Goal: Task Accomplishment & Management: Complete application form

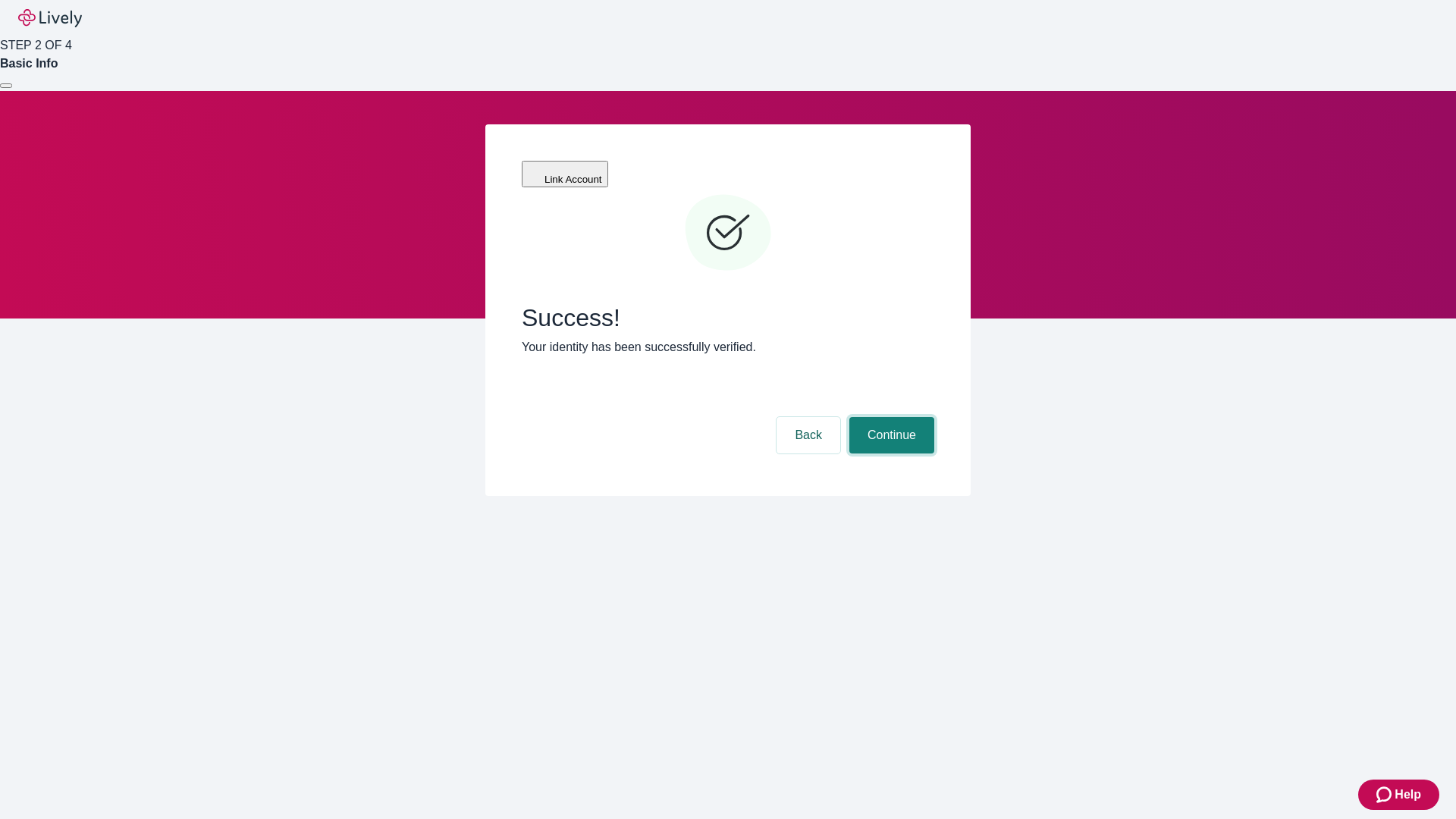
click at [890, 418] on button "Continue" at bounding box center [892, 435] width 85 height 36
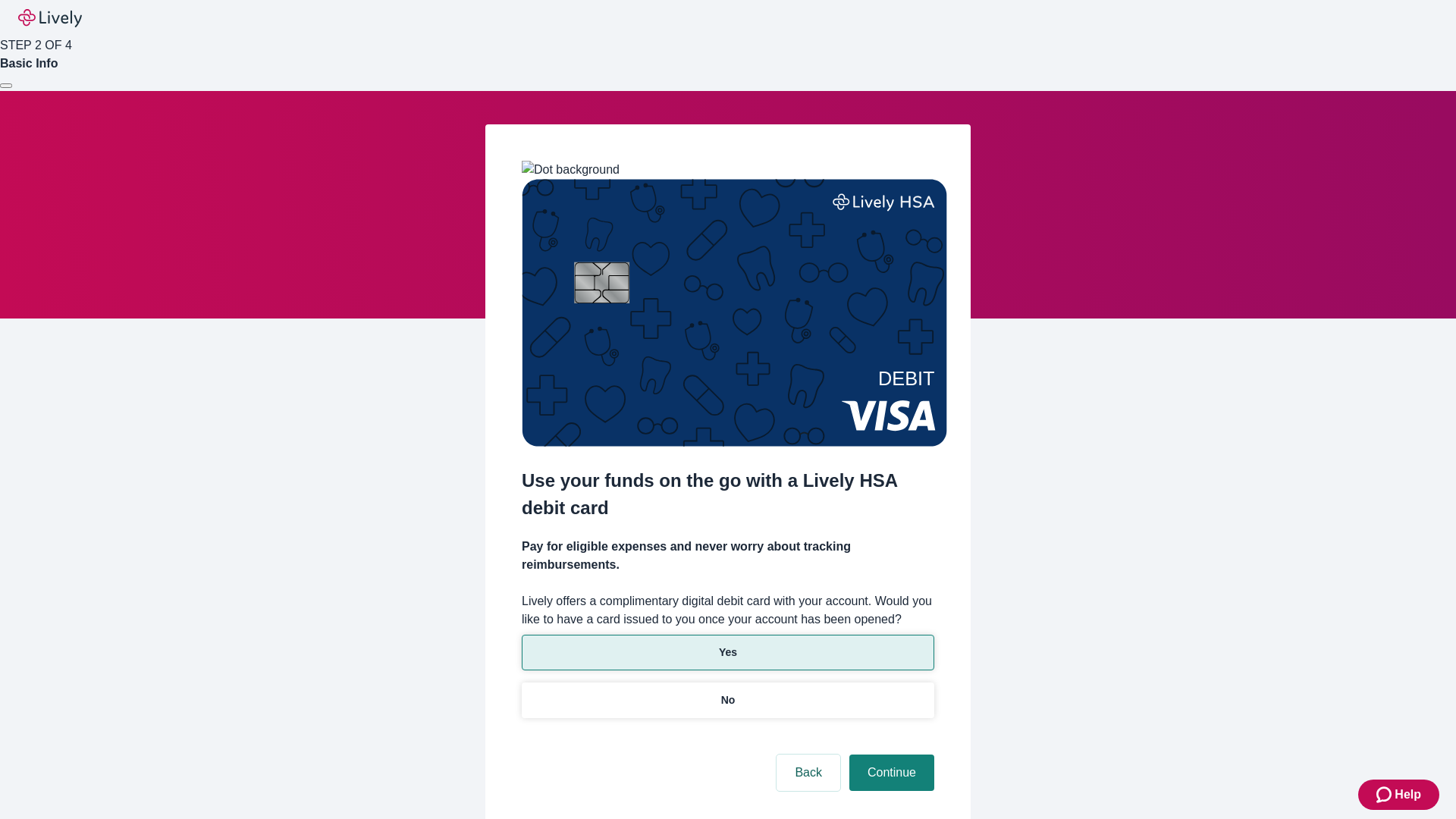
click at [727, 644] on p "Yes" at bounding box center [728, 652] width 19 height 16
click at [890, 755] on button "Continue" at bounding box center [892, 772] width 85 height 36
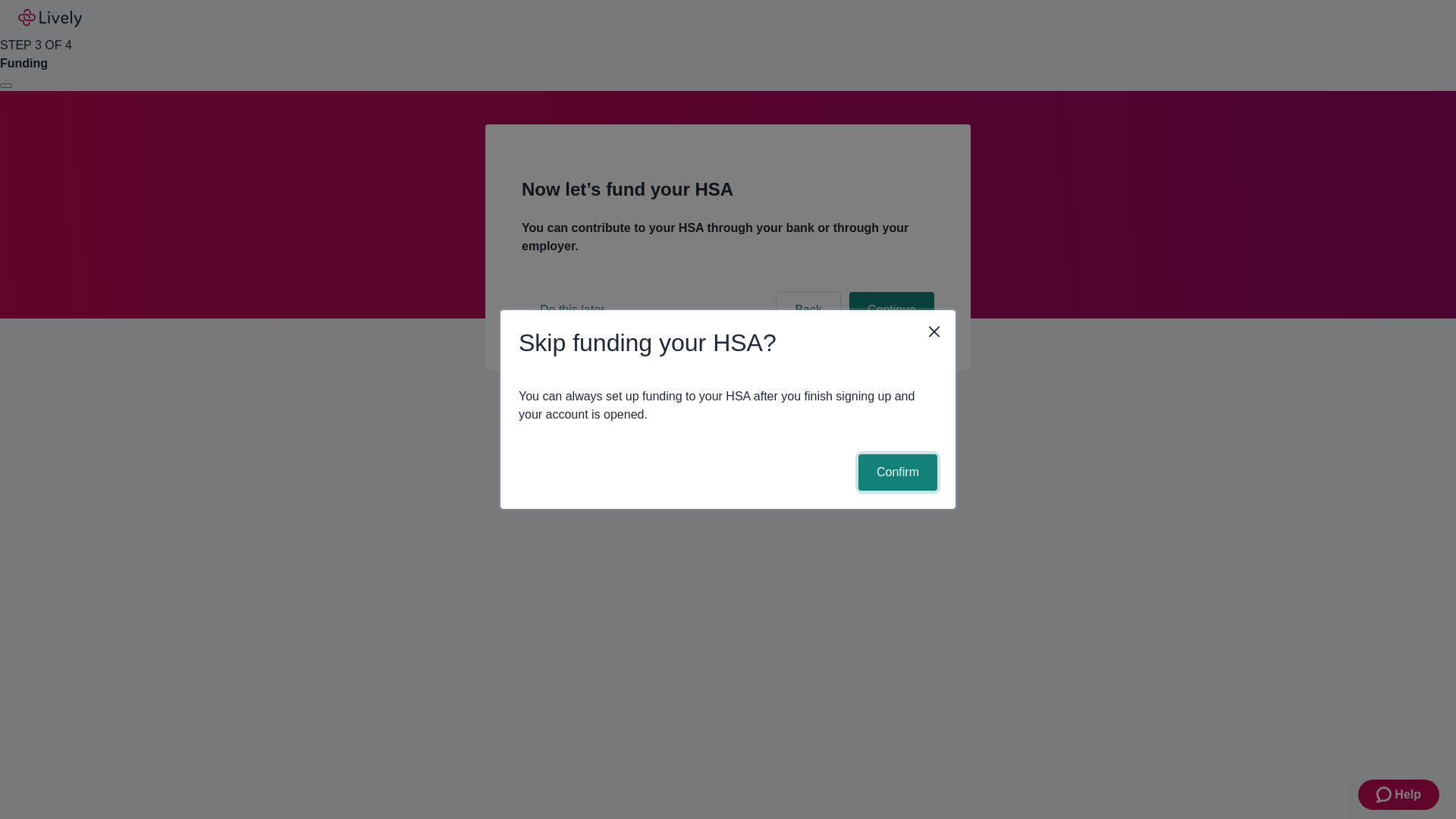
click at [896, 472] on button "Confirm" at bounding box center [898, 472] width 79 height 36
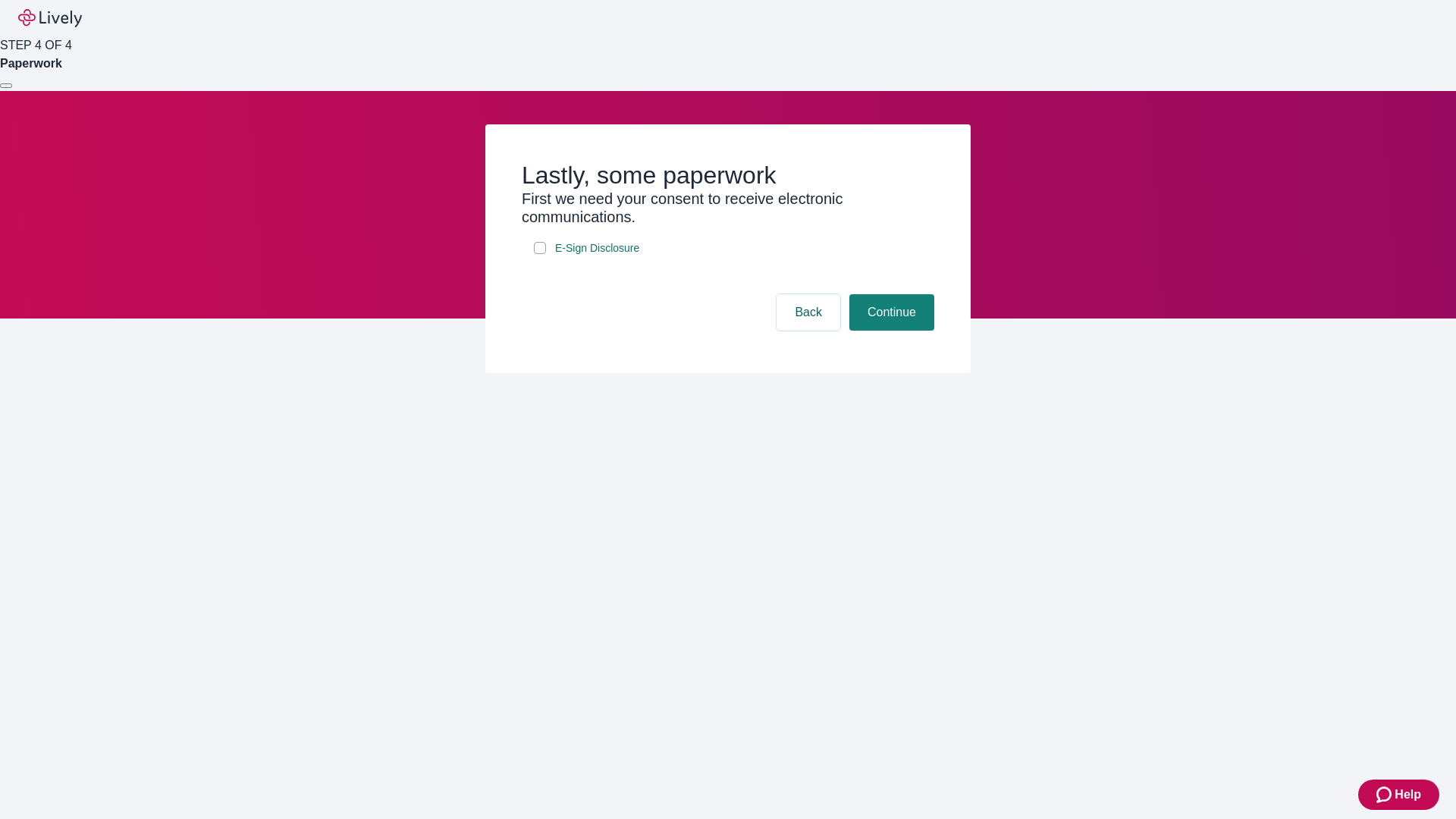
click at [540, 254] on input "E-Sign Disclosure" at bounding box center [540, 248] width 12 height 12
checkbox input "true"
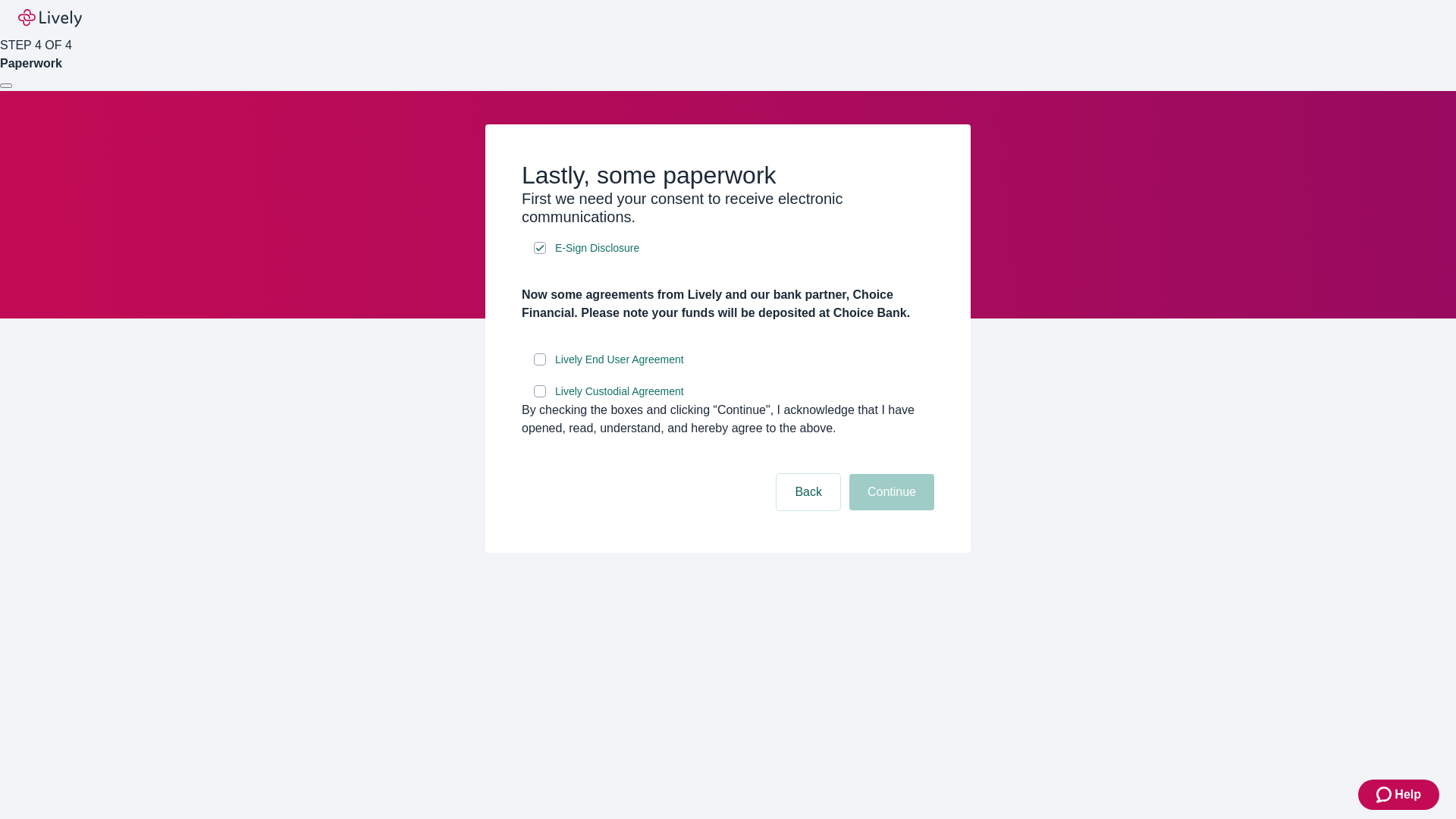
click at [540, 365] on input "Lively End User Agreement" at bounding box center [540, 359] width 12 height 12
checkbox input "true"
click at [540, 397] on input "Lively Custodial Agreement" at bounding box center [540, 391] width 12 height 12
checkbox input "true"
click at [890, 511] on button "Continue" at bounding box center [892, 492] width 85 height 36
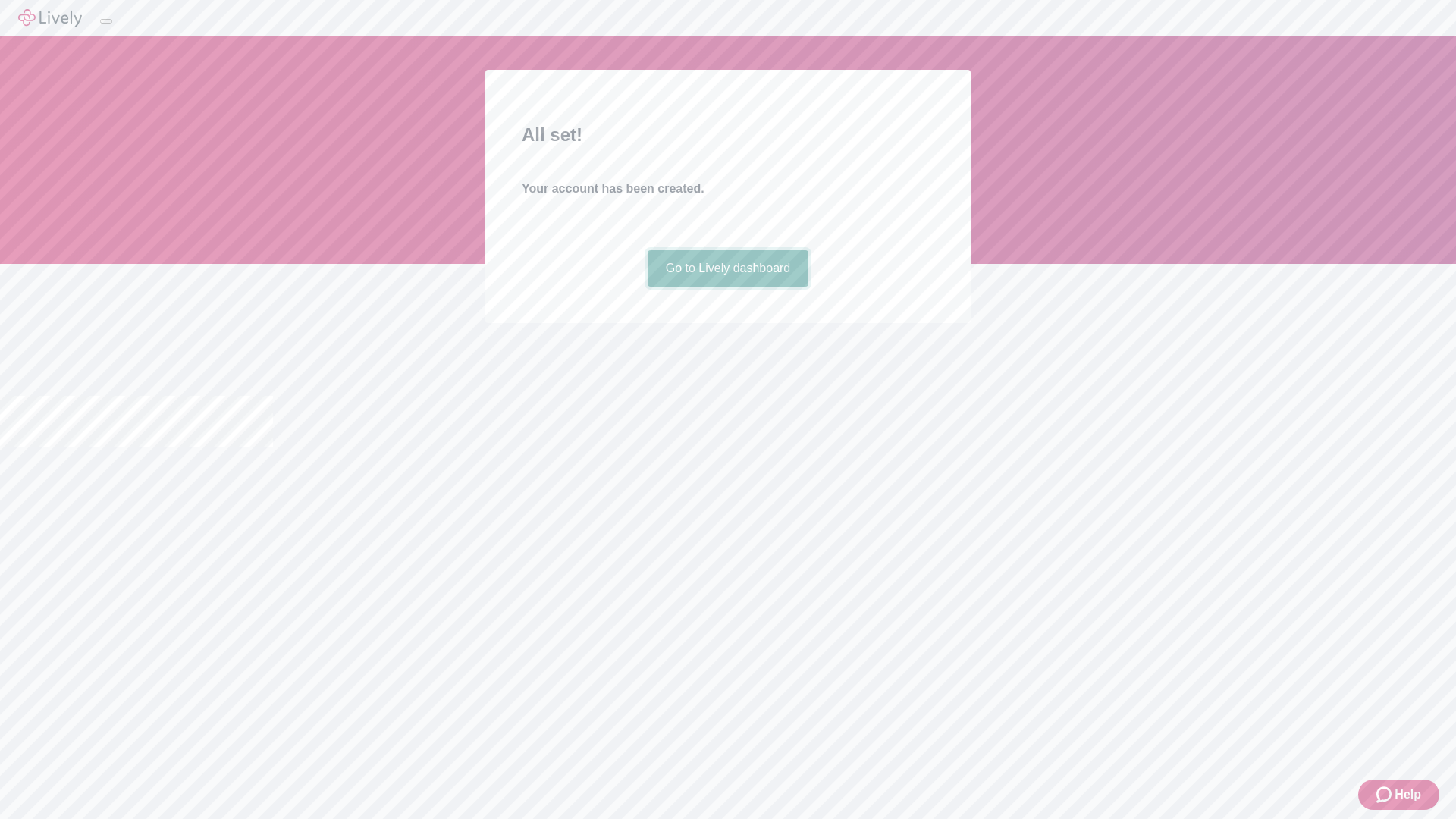
click at [727, 286] on link "Go to Lively dashboard" at bounding box center [728, 268] width 162 height 36
